Goal: Information Seeking & Learning: Learn about a topic

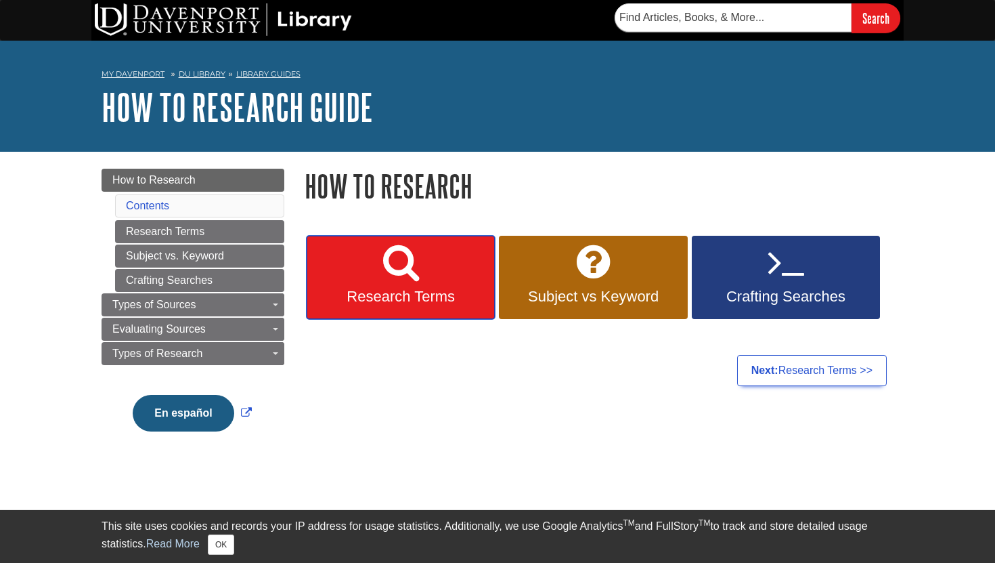
click at [408, 297] on span "Research Terms" at bounding box center [401, 297] width 168 height 18
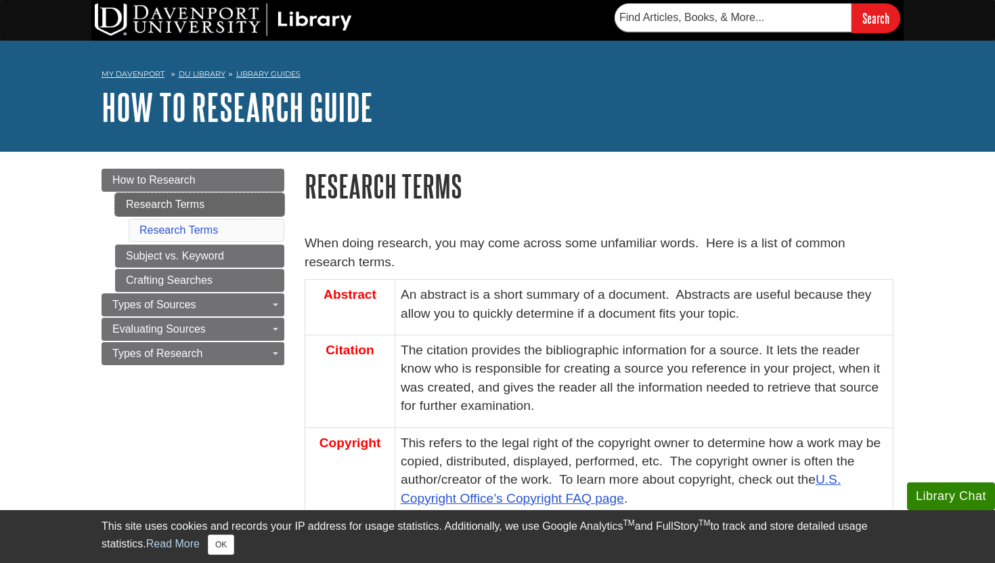
click at [231, 204] on link "Research Terms" at bounding box center [199, 204] width 169 height 23
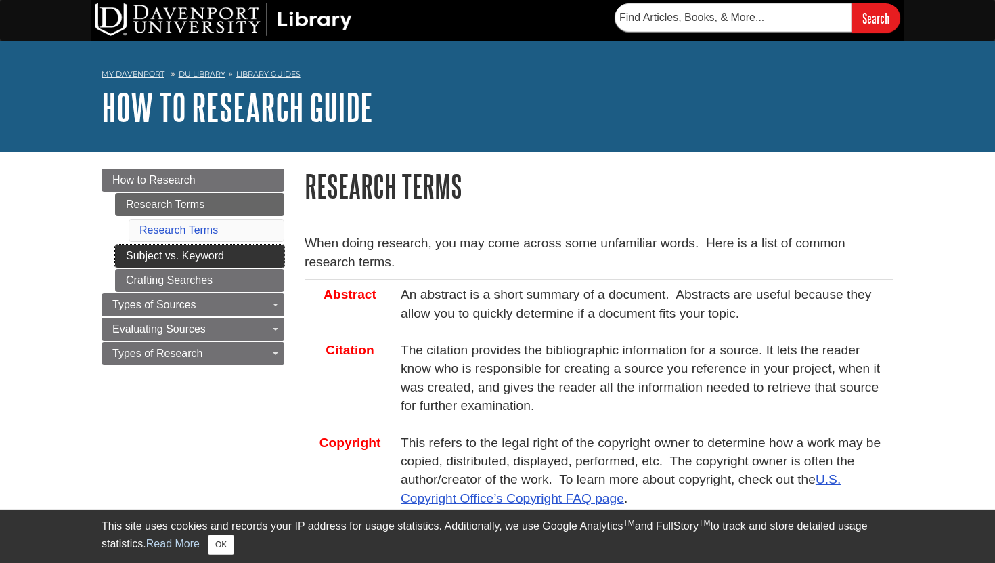
click at [205, 255] on link "Subject vs. Keyword" at bounding box center [199, 255] width 169 height 23
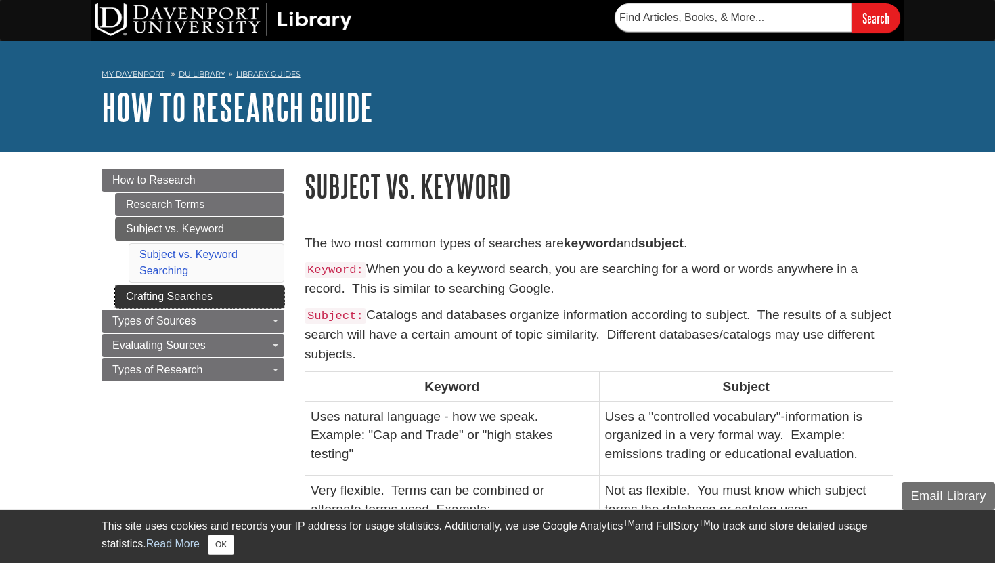
click at [203, 302] on link "Crafting Searches" at bounding box center [199, 296] width 169 height 23
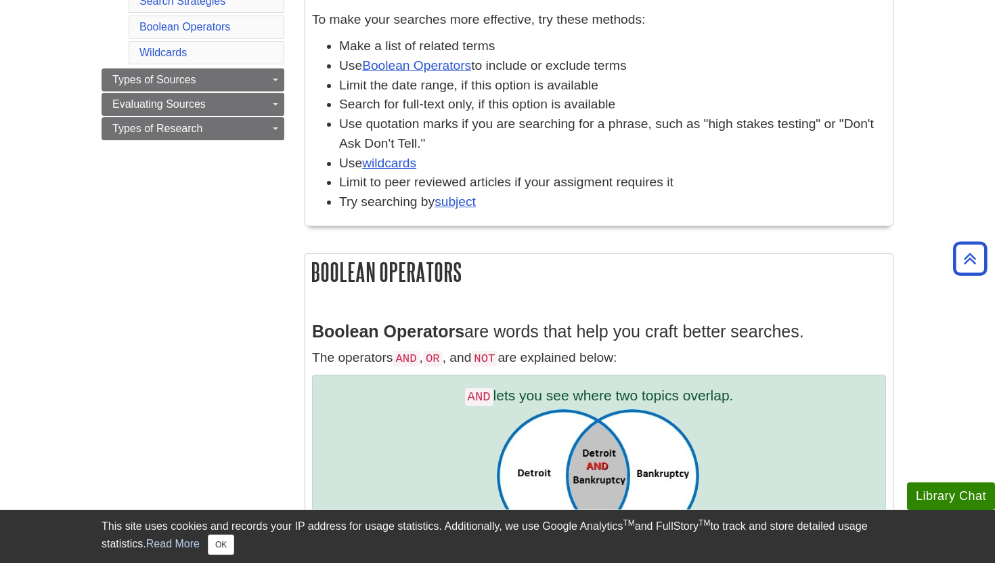
scroll to position [14, 0]
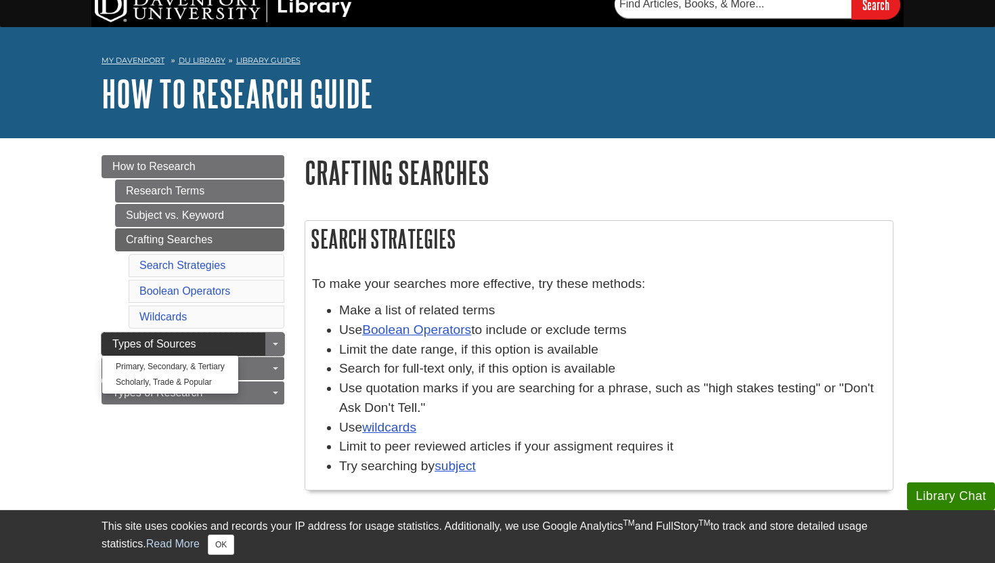
click at [190, 346] on span "Types of Sources" at bounding box center [154, 344] width 84 height 12
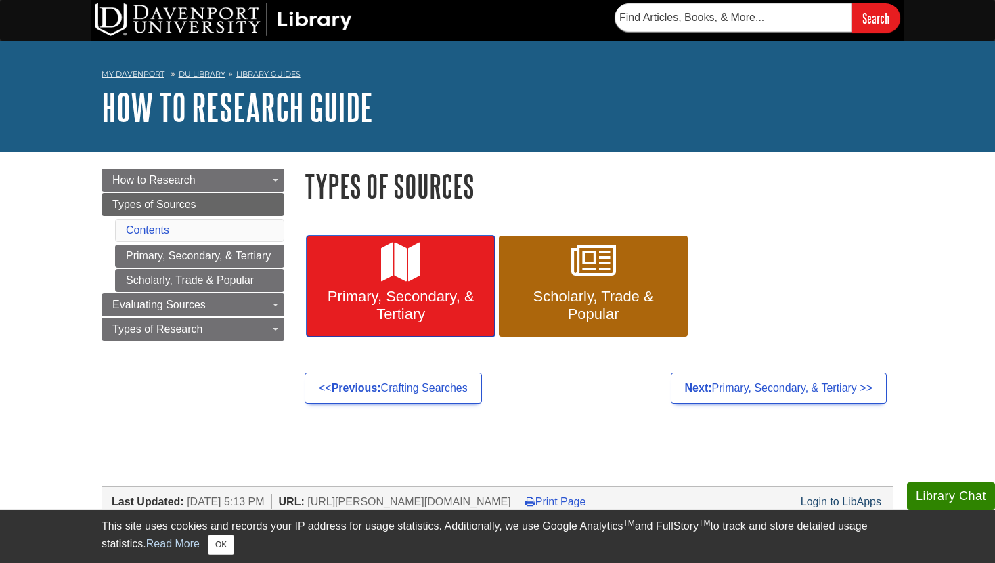
click at [456, 307] on span "Primary, Secondary, & Tertiary" at bounding box center [401, 305] width 168 height 35
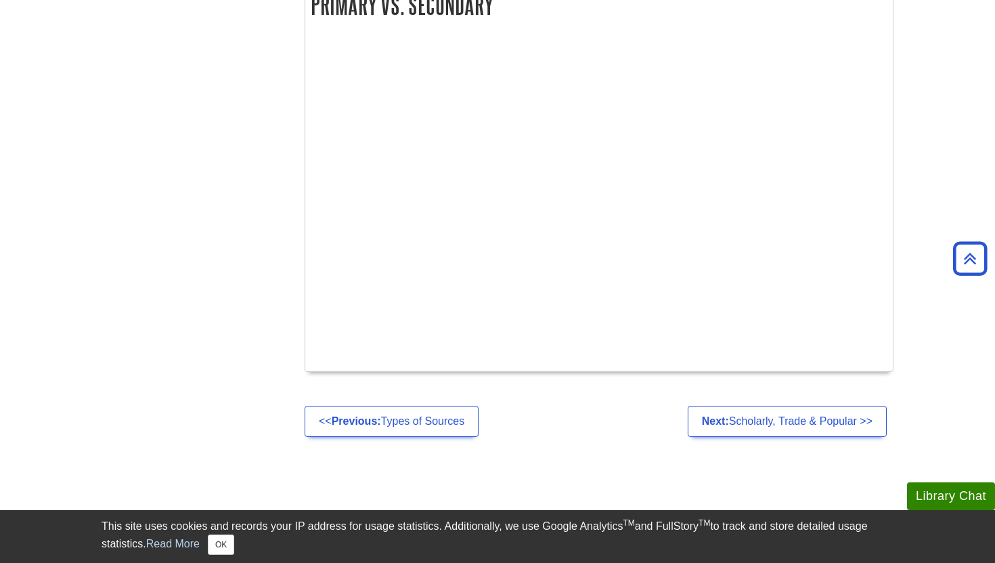
scroll to position [662, 0]
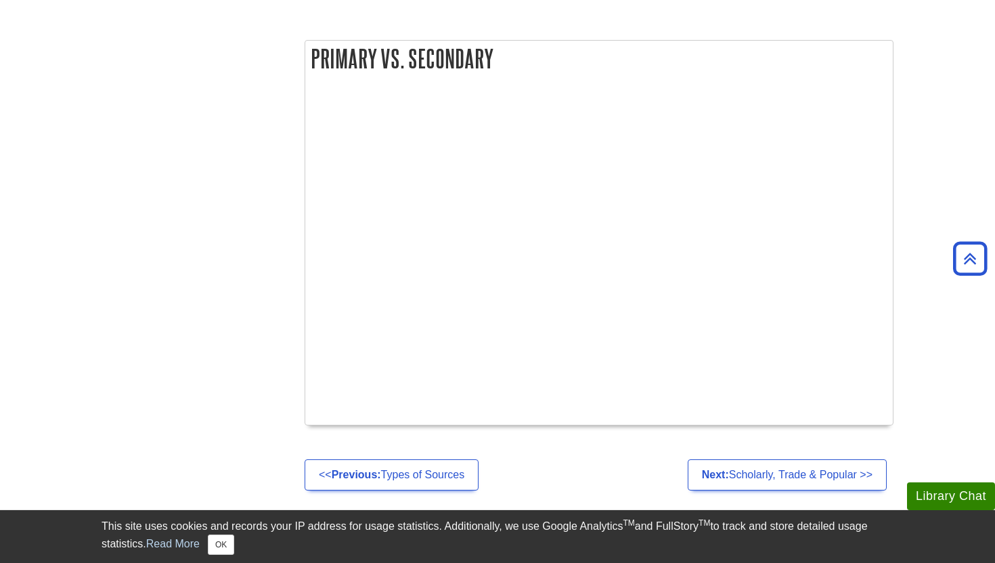
click at [615, 464] on ul "<< Previous: Types of Sources Next: Scholarly, Trade & Popular >>" at bounding box center [599, 474] width 589 height 31
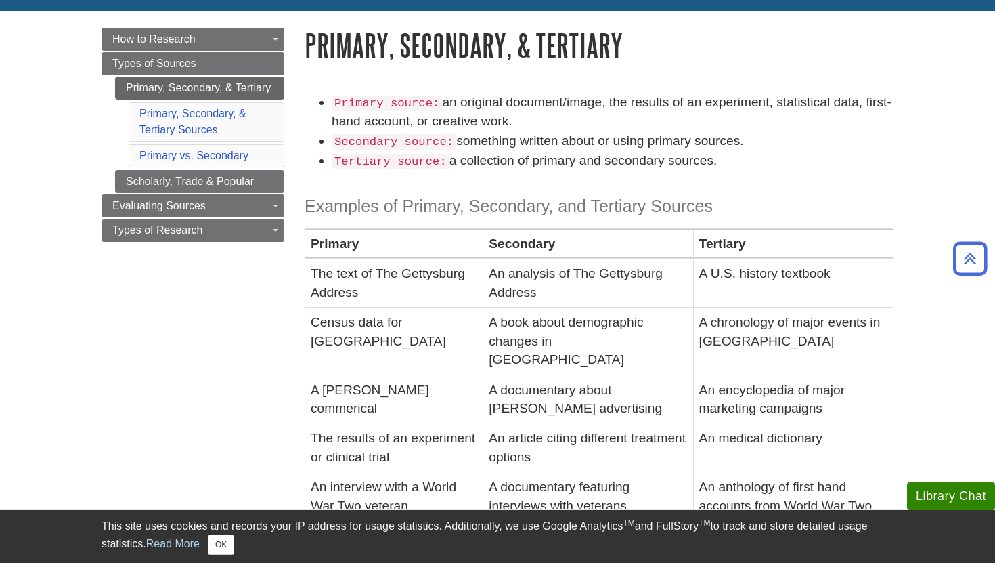
scroll to position [137, 0]
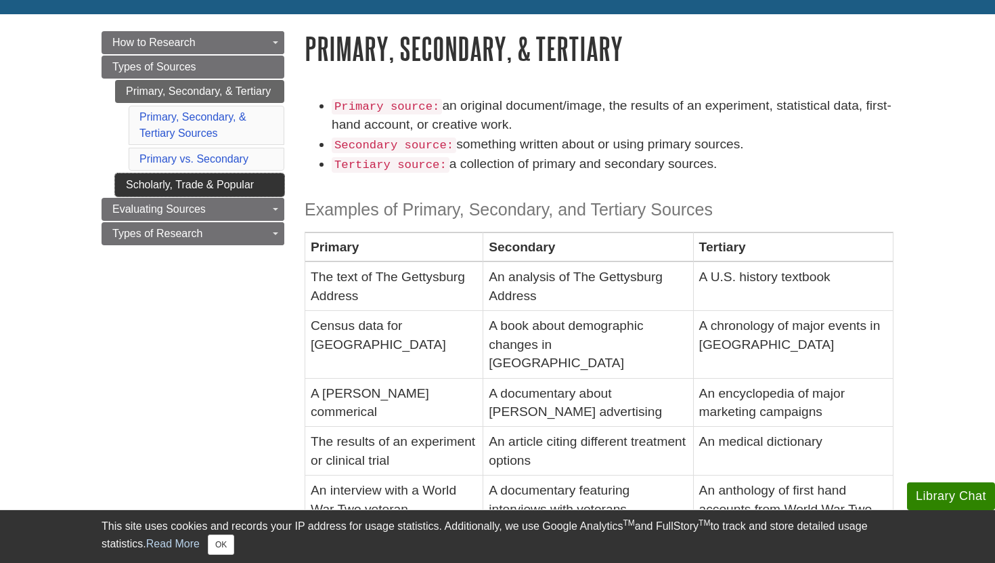
click at [211, 190] on link "Scholarly, Trade & Popular" at bounding box center [199, 184] width 169 height 23
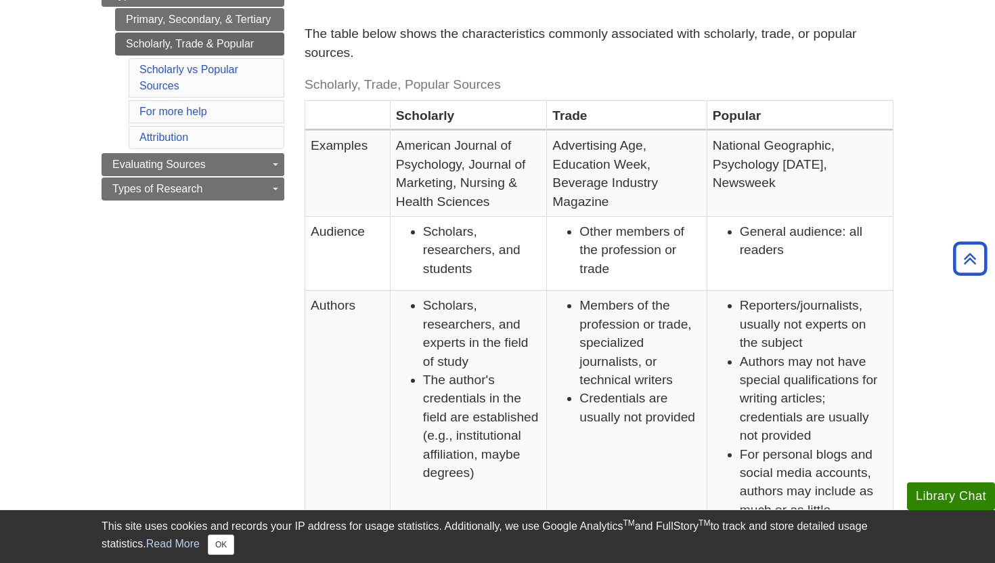
scroll to position [217, 0]
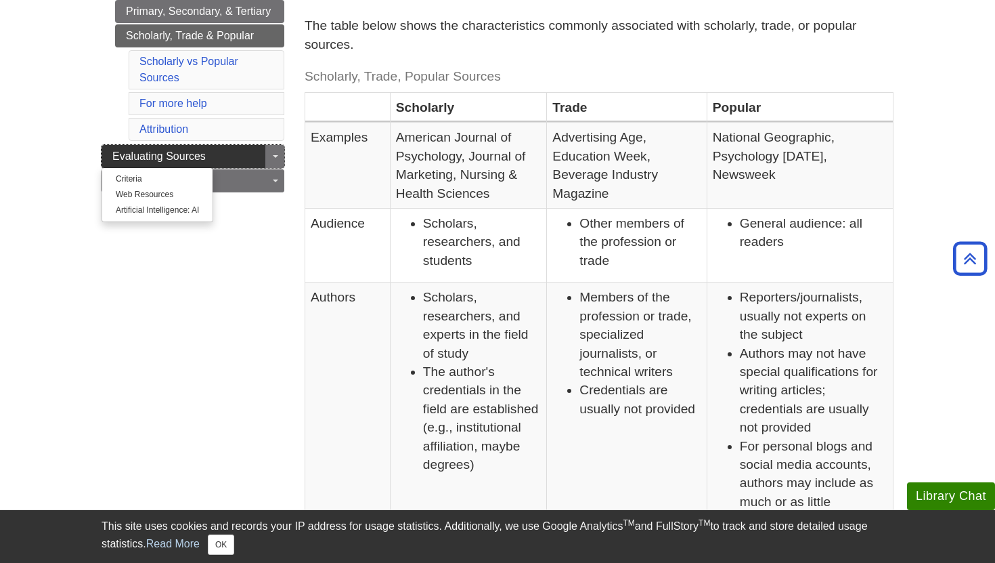
click at [251, 155] on link "Evaluating Sources" at bounding box center [193, 156] width 183 height 23
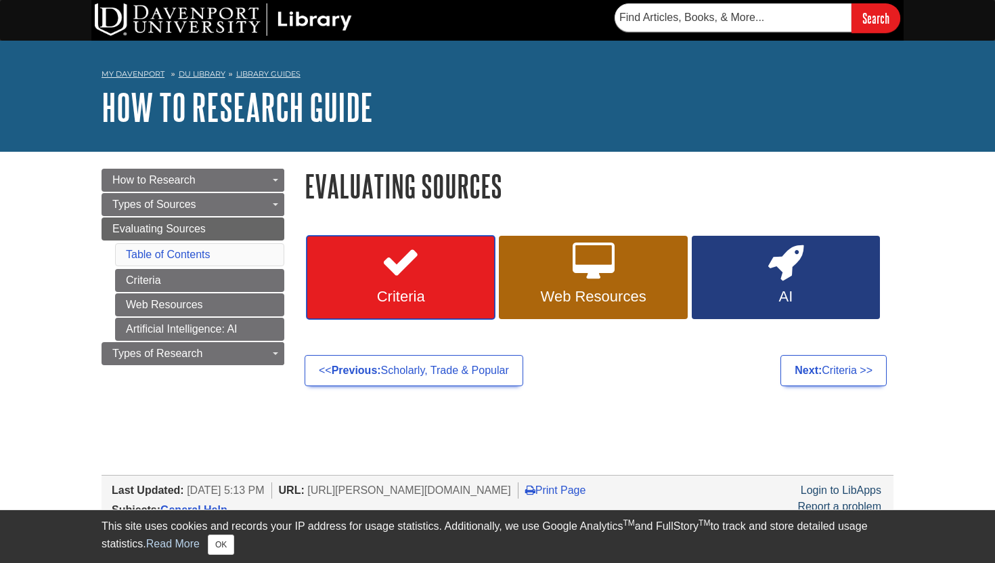
click at [433, 283] on link "Criteria" at bounding box center [401, 278] width 188 height 84
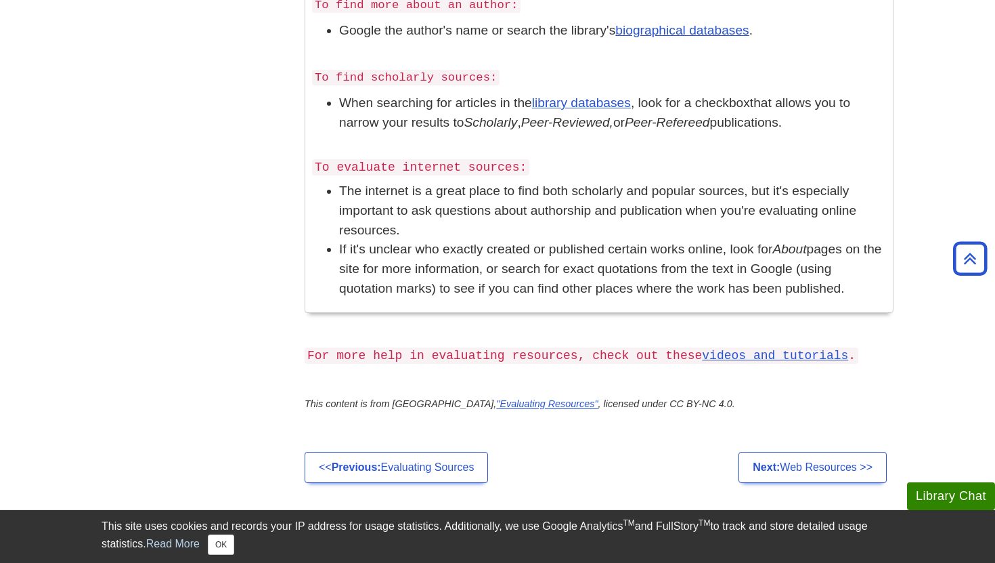
scroll to position [1024, 0]
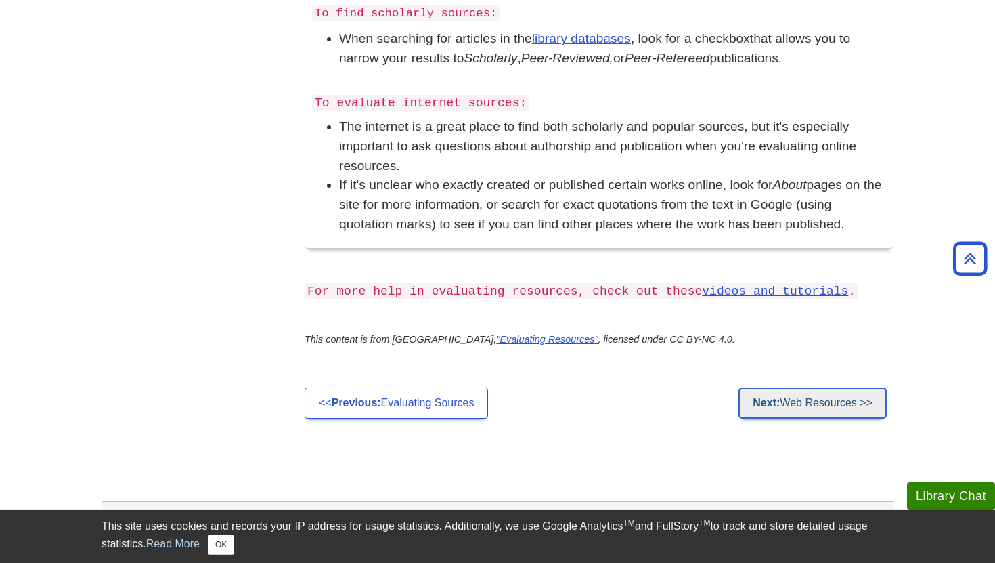
click at [772, 397] on strong "Next:" at bounding box center [766, 403] width 27 height 12
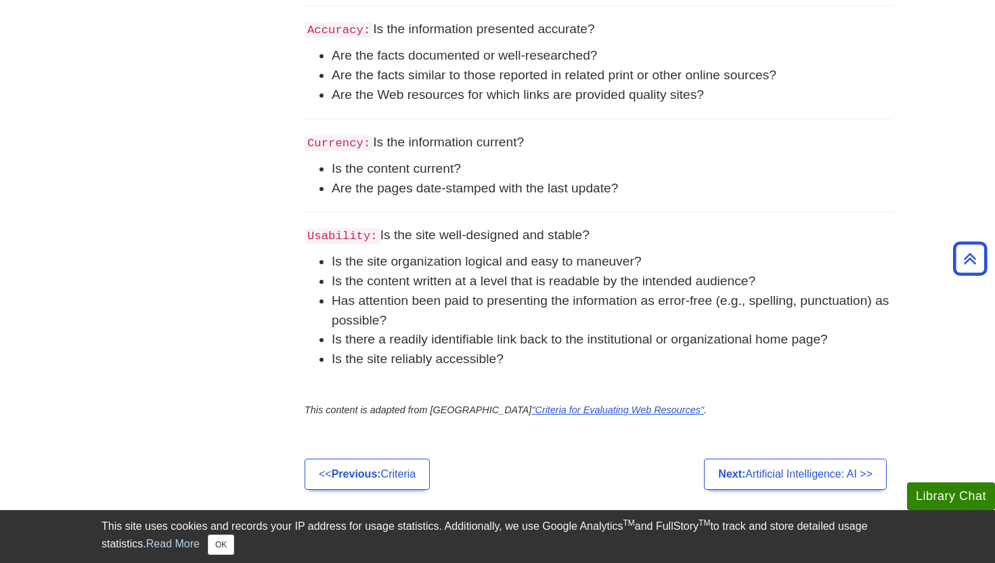
scroll to position [788, 0]
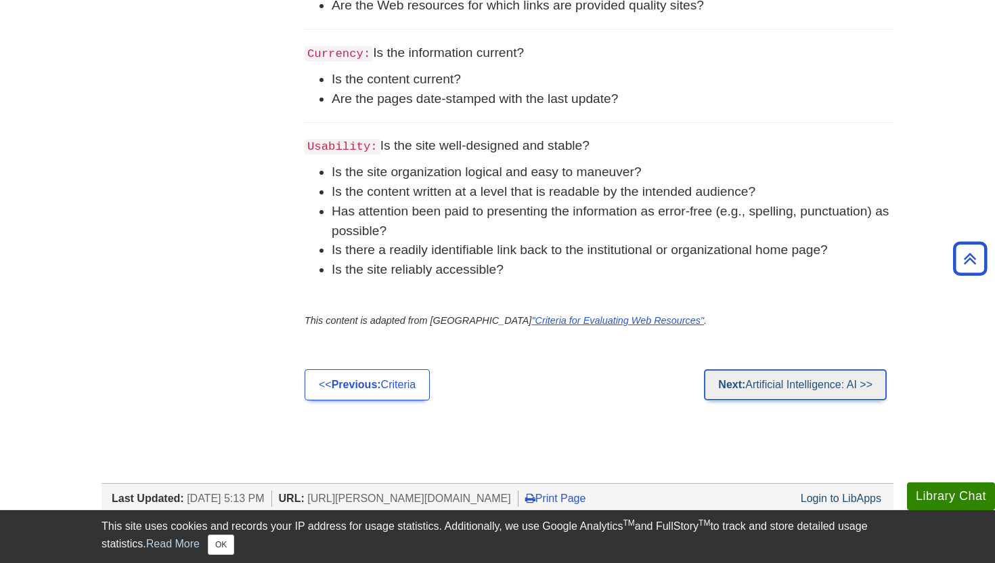
click at [820, 400] on link "Next: Artificial Intelligence: AI >>" at bounding box center [795, 384] width 183 height 31
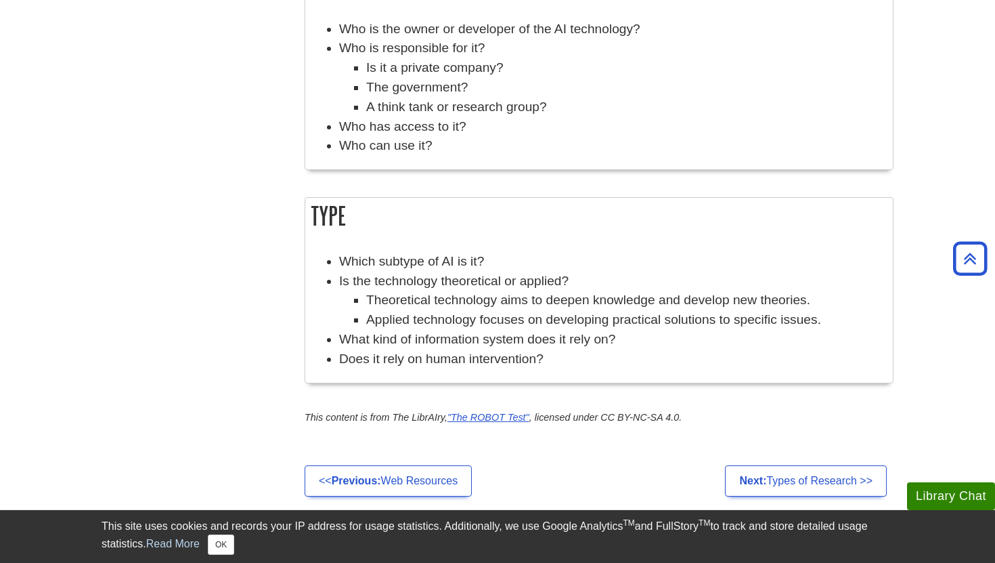
scroll to position [1206, 0]
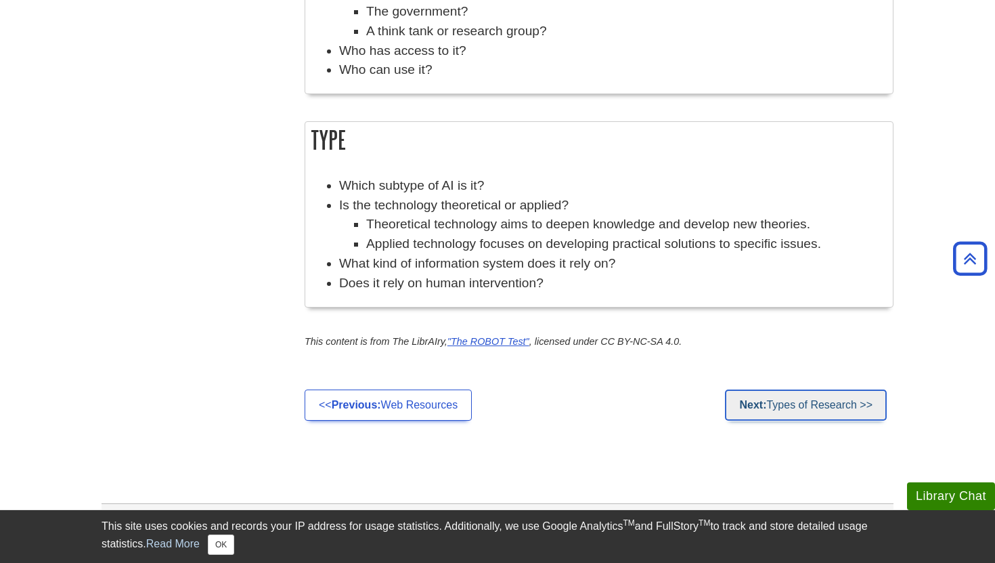
click at [773, 399] on link "Next: Types of Research >>" at bounding box center [806, 404] width 162 height 31
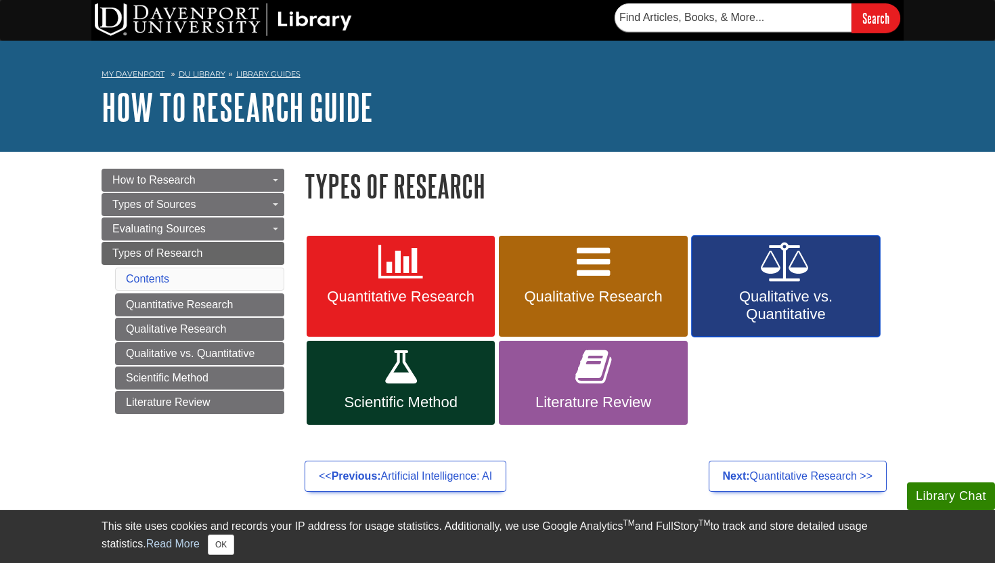
click at [766, 300] on span "Qualitative vs. Quantitative" at bounding box center [786, 305] width 168 height 35
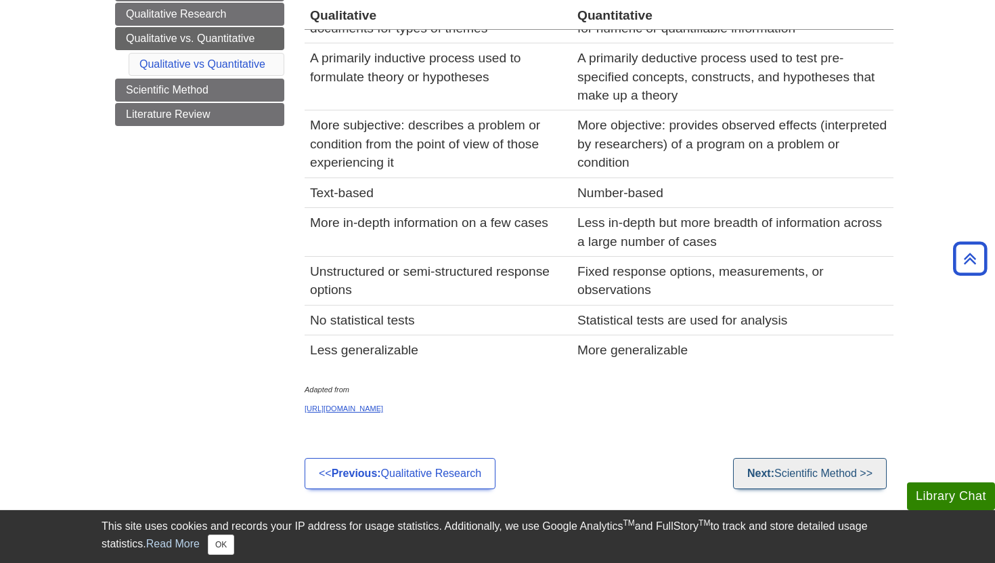
scroll to position [113, 0]
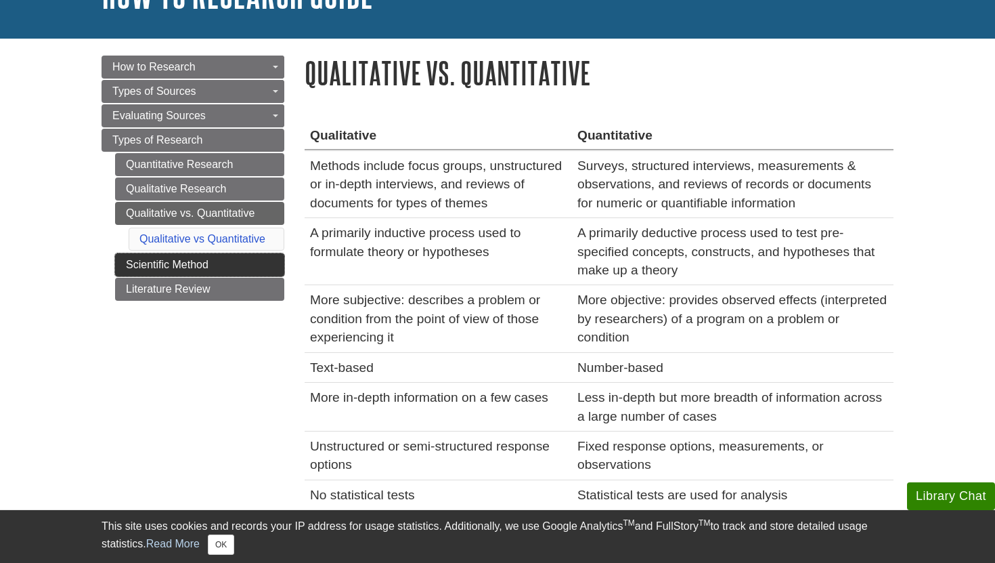
click at [234, 267] on link "Scientific Method" at bounding box center [199, 264] width 169 height 23
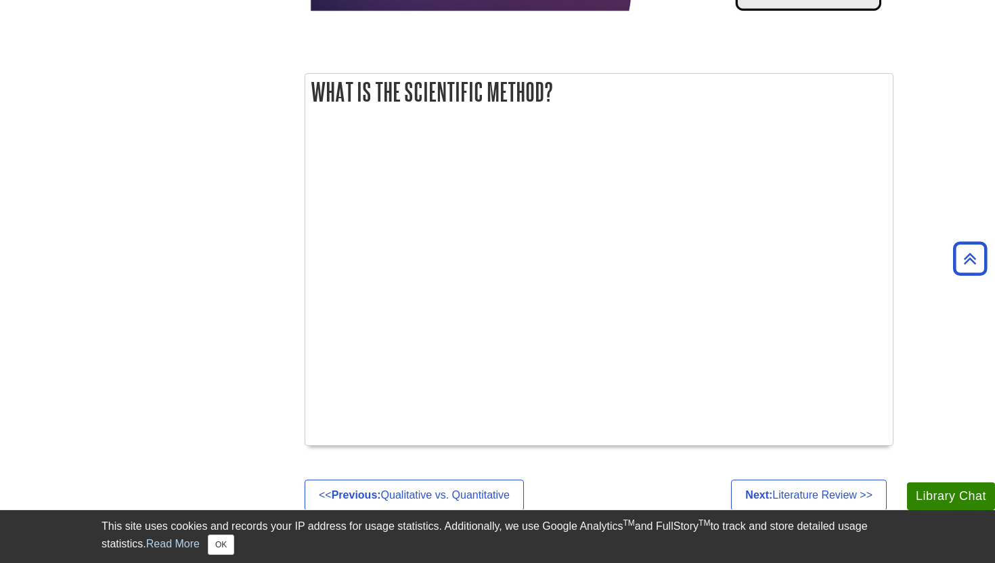
scroll to position [610, 0]
click at [678, 485] on ul "<< Previous: Qualitative vs. Quantitative Next: Literature Review >>" at bounding box center [599, 494] width 589 height 31
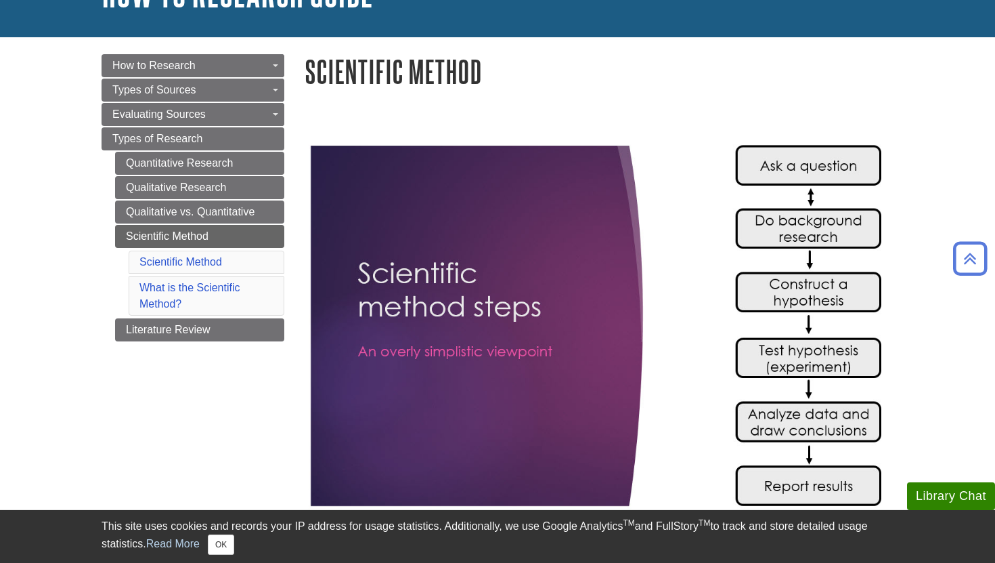
scroll to position [112, 0]
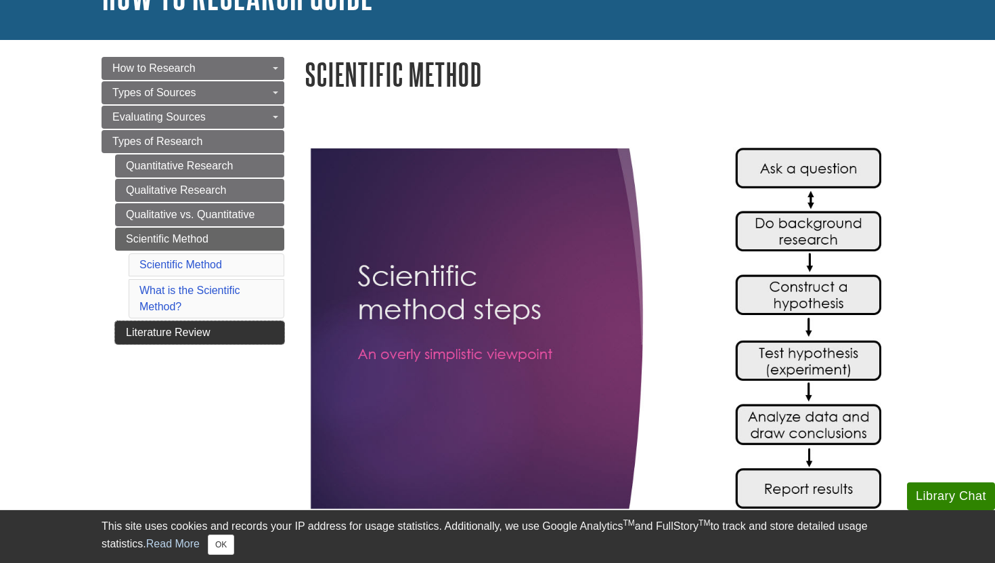
click at [214, 331] on link "Literature Review" at bounding box center [199, 332] width 169 height 23
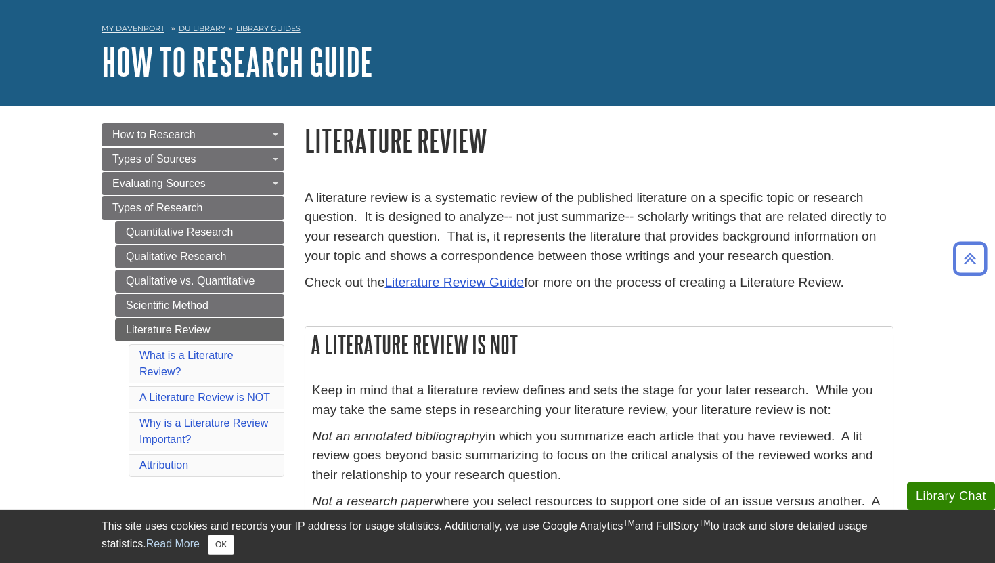
scroll to position [44, 0]
